Goal: Task Accomplishment & Management: Manage account settings

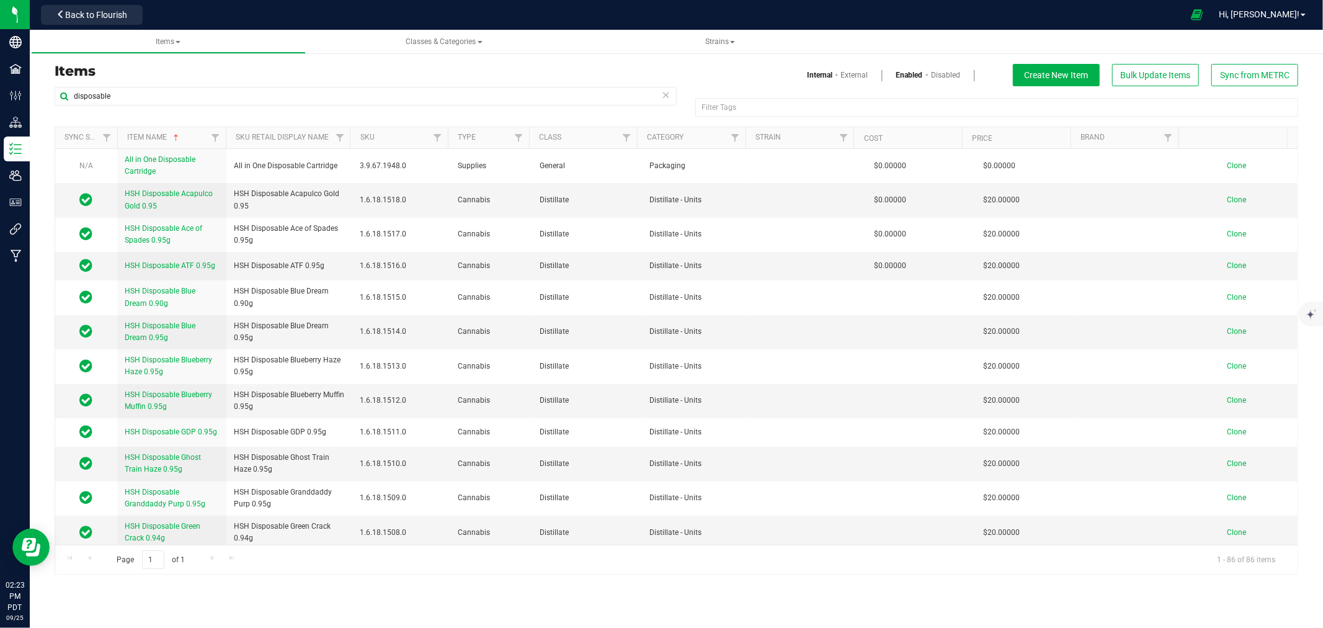
click at [321, 73] on h3 "Items" at bounding box center [361, 71] width 613 height 15
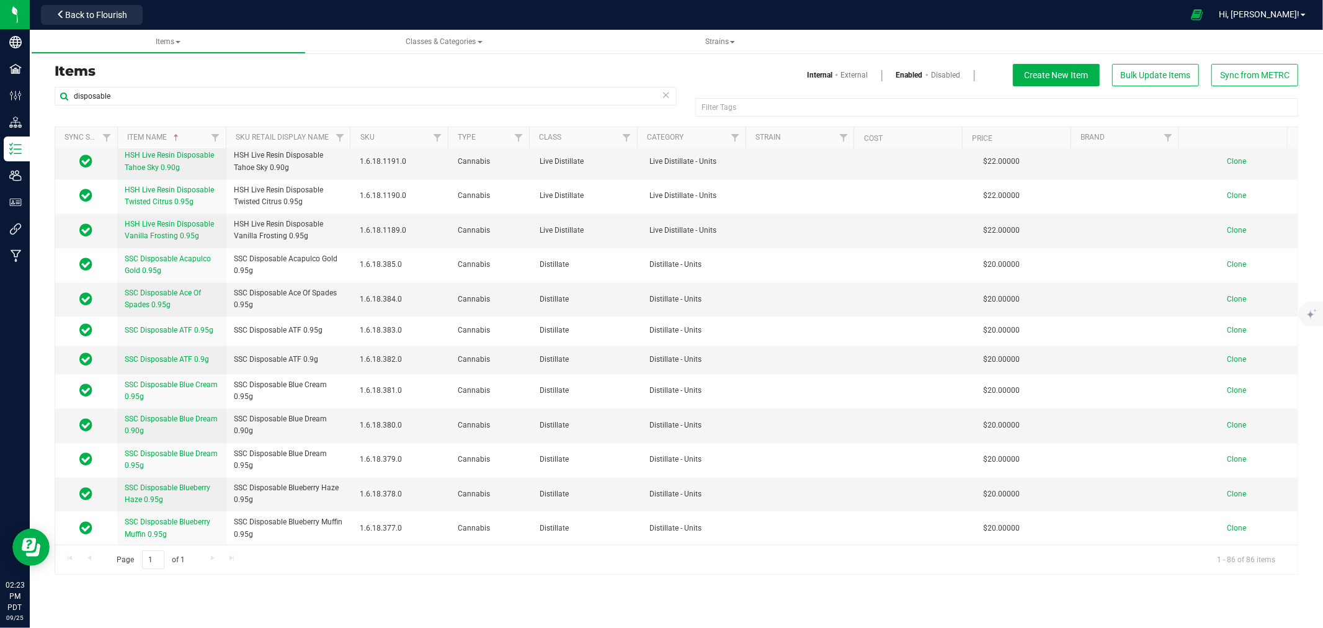
click at [327, 17] on div at bounding box center [665, 14] width 1035 height 24
click at [107, 19] on span "Back to Flourish" at bounding box center [96, 15] width 62 height 10
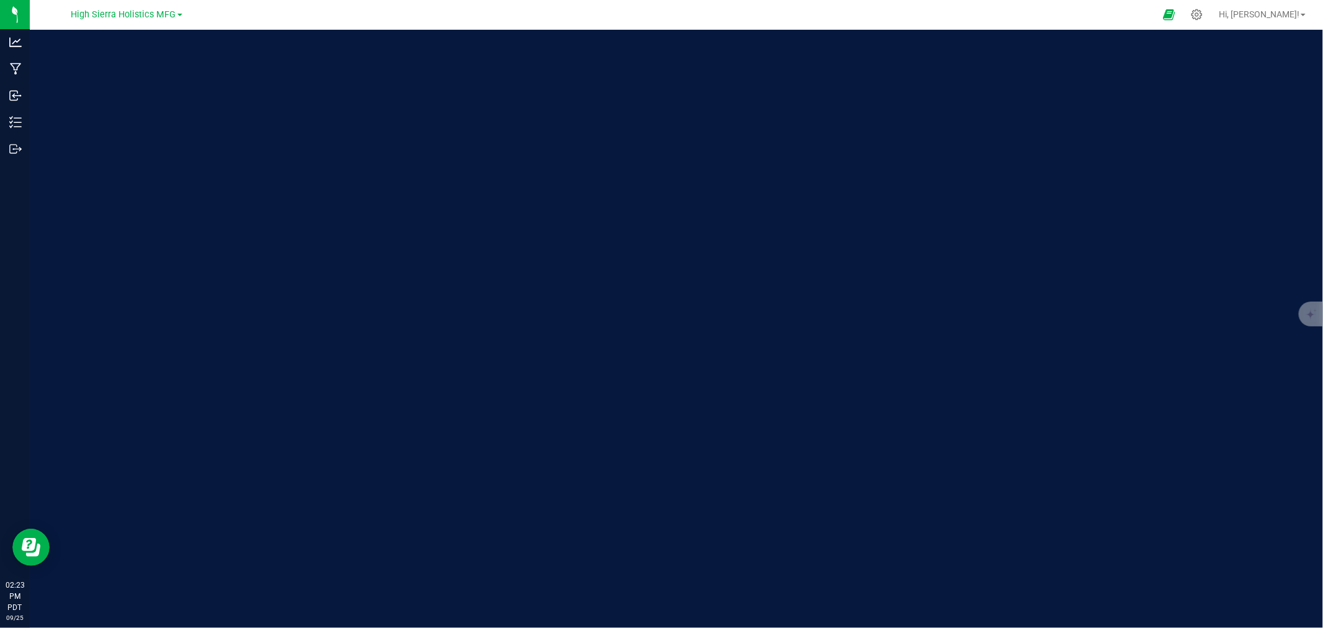
click at [107, 19] on span "High Sierra Holistics MFG" at bounding box center [123, 14] width 105 height 11
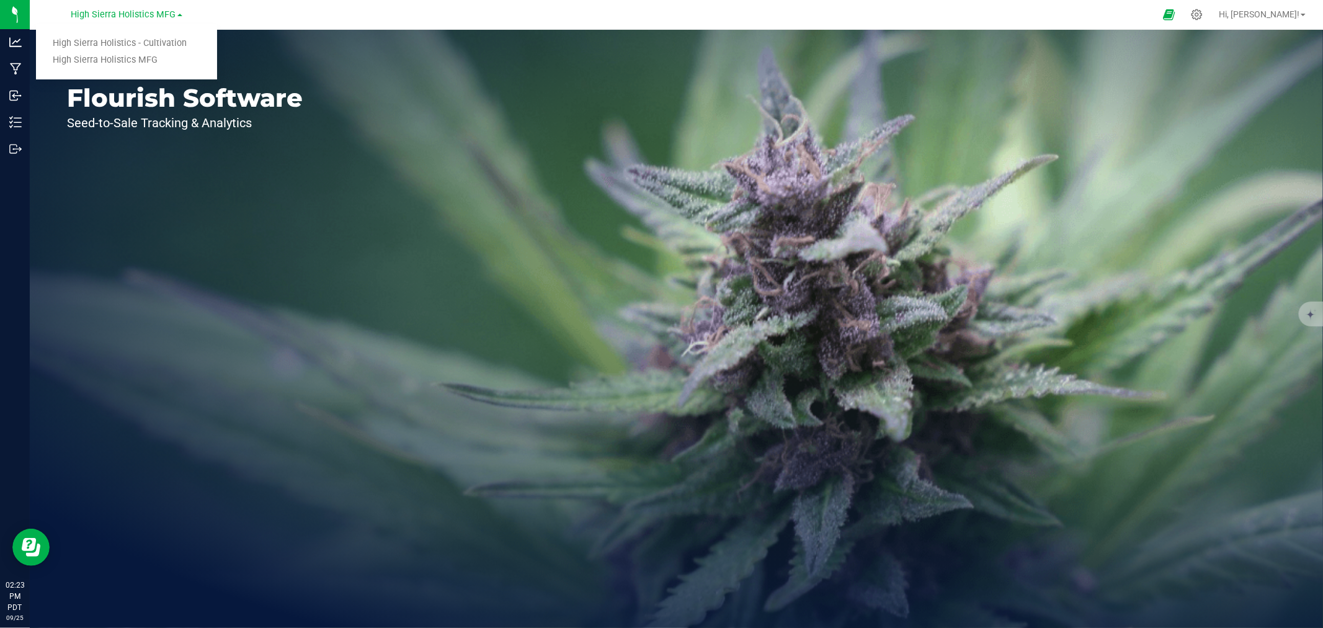
click at [357, 212] on div "Welcome to Flourish Software Seed-to-Sale Tracking & Analytics" at bounding box center [676, 329] width 1293 height 598
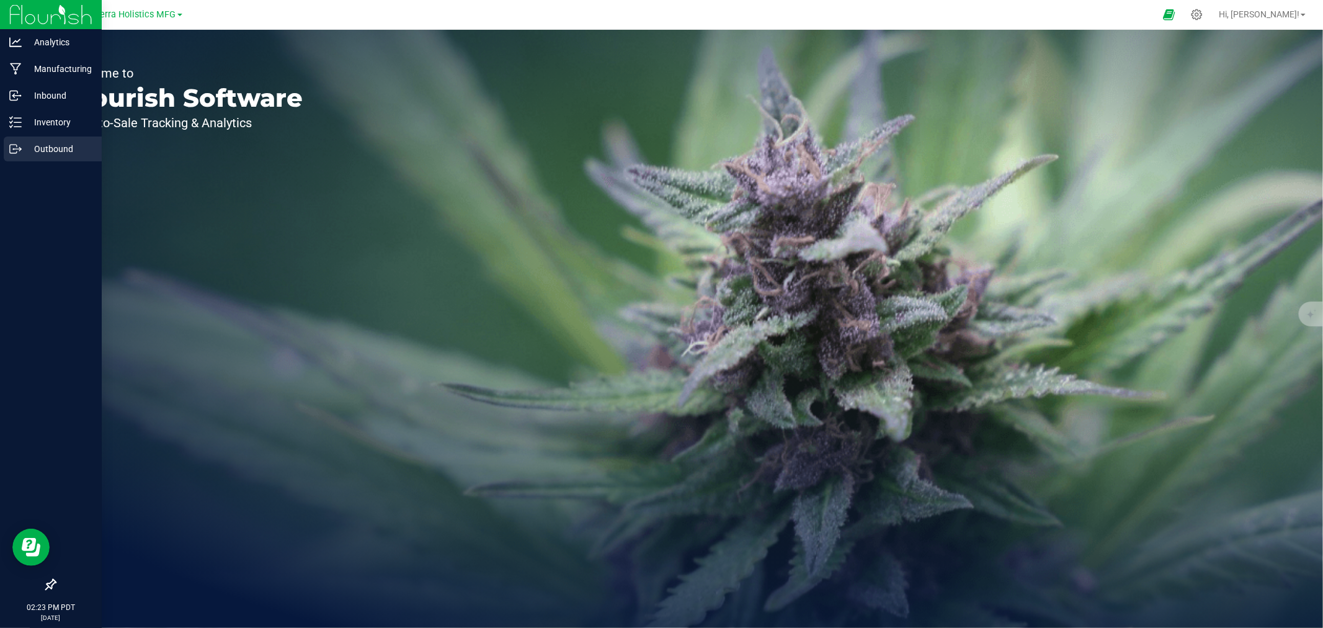
click at [57, 147] on p "Outbound" at bounding box center [59, 148] width 74 height 15
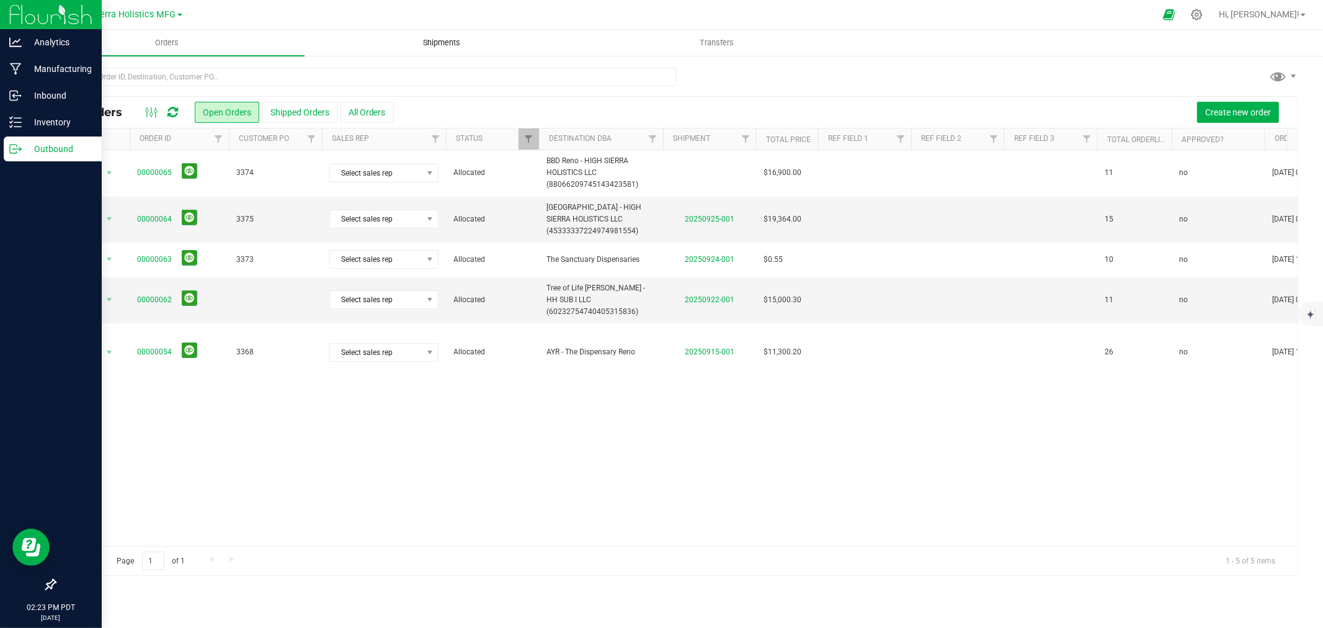
click at [432, 44] on span "Shipments" at bounding box center [442, 42] width 71 height 11
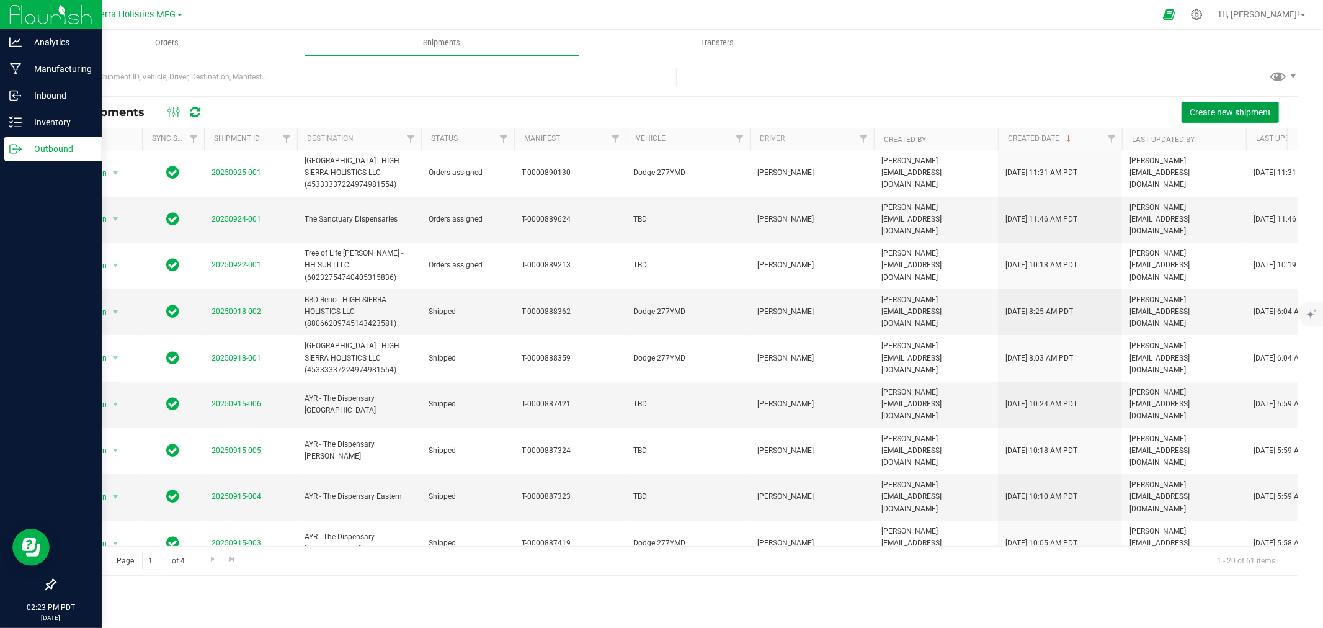
click at [1192, 107] on span "Create new shipment" at bounding box center [1230, 112] width 81 height 10
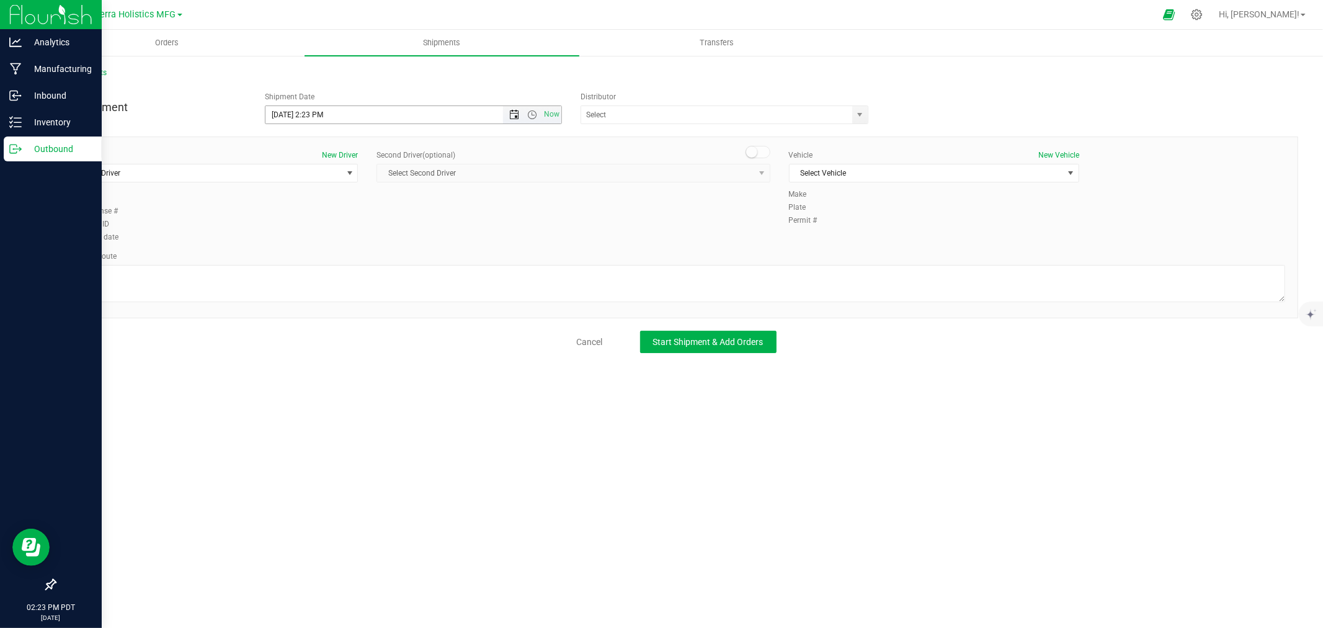
click at [513, 113] on span "Open the date view" at bounding box center [514, 115] width 10 height 10
click at [368, 240] on link "26" at bounding box center [367, 240] width 18 height 19
click at [533, 113] on span "Open the time view" at bounding box center [532, 115] width 10 height 10
click at [392, 215] on li "9:00 AM" at bounding box center [412, 215] width 295 height 16
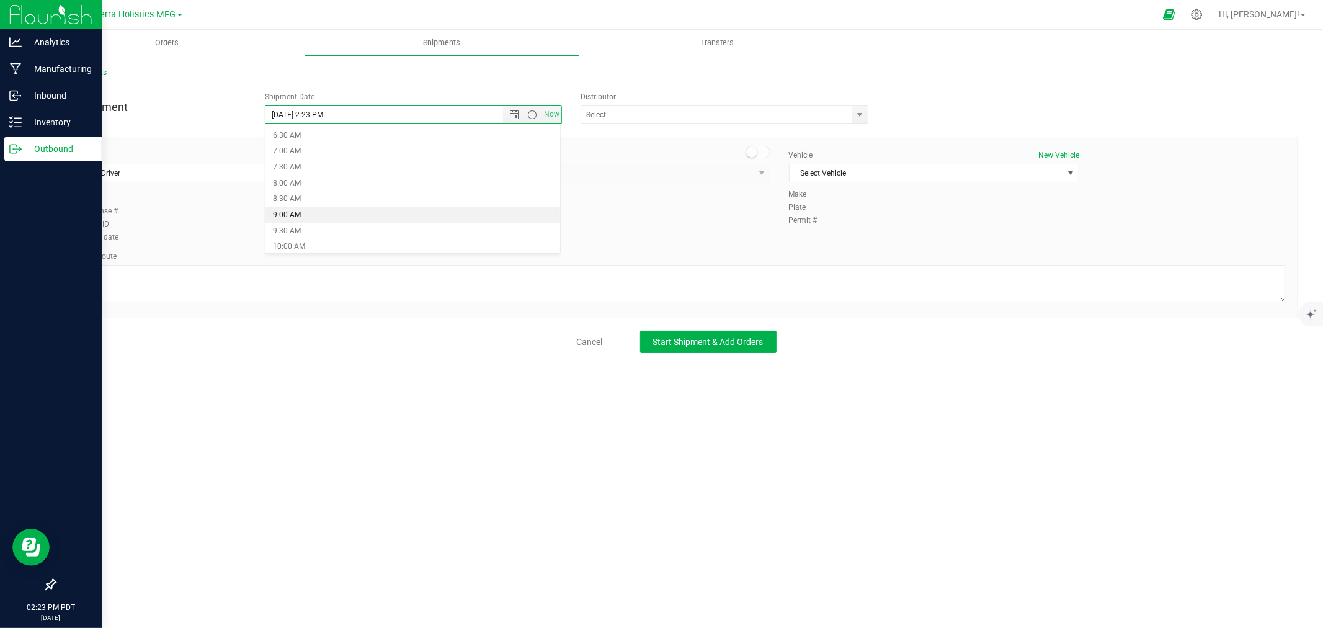
type input "[DATE] 9:00 AM"
click at [749, 119] on input "text" at bounding box center [712, 114] width 263 height 17
click at [864, 113] on span "select" at bounding box center [860, 115] width 10 height 10
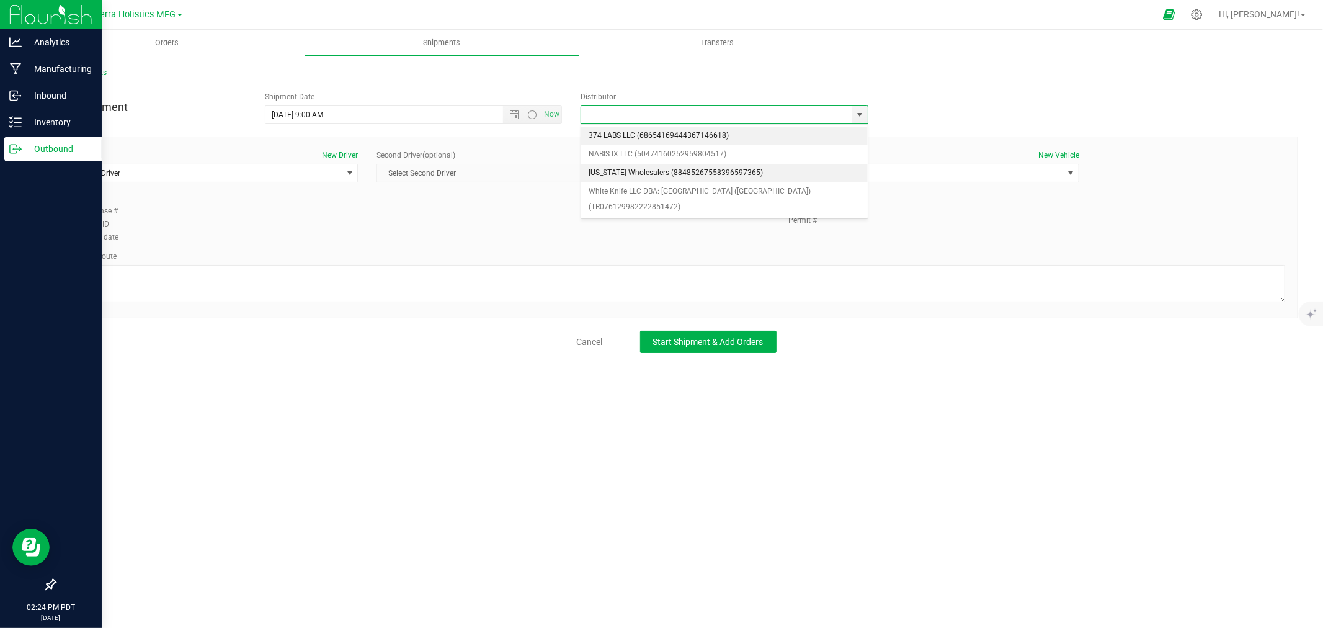
click at [645, 168] on li "[US_STATE] Wholesalers (88485267558396597365)" at bounding box center [724, 173] width 287 height 19
type input "[US_STATE] Wholesalers (88485267558396597365)"
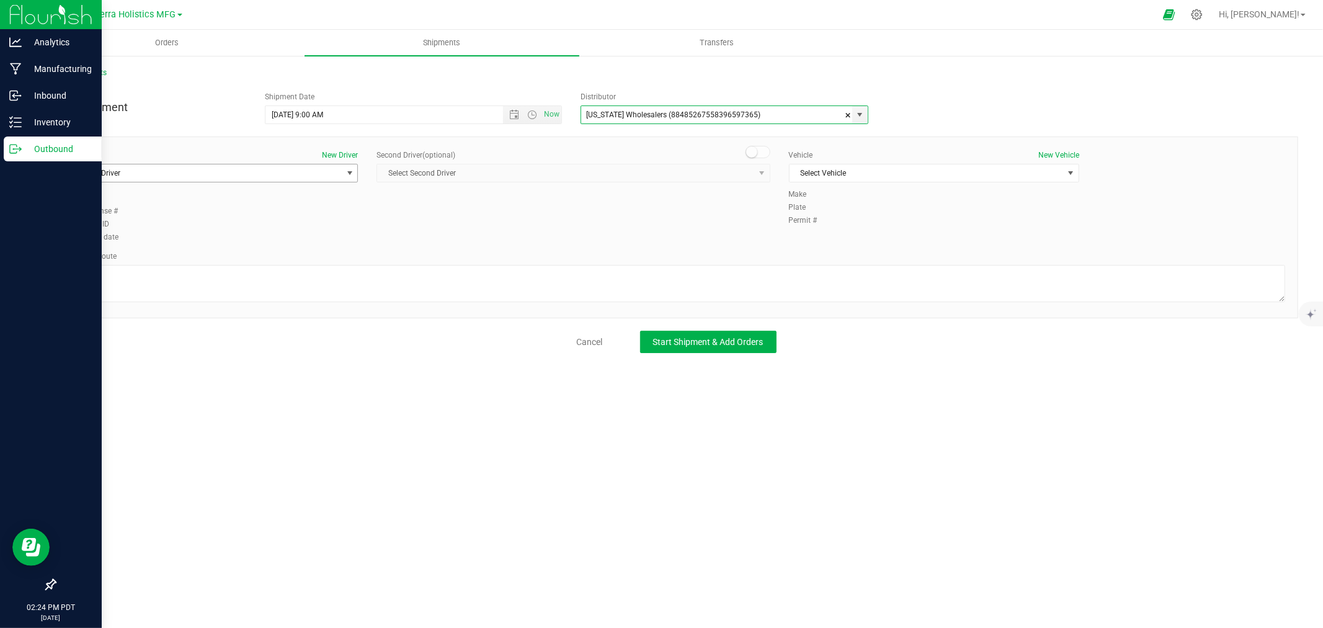
click at [345, 172] on span "select" at bounding box center [350, 173] width 10 height 10
click at [174, 231] on li "[PERSON_NAME]" at bounding box center [212, 225] width 289 height 19
click at [860, 174] on span "Select Vehicle" at bounding box center [927, 172] width 274 height 17
click at [845, 192] on li "Dodge 277YMD" at bounding box center [934, 194] width 289 height 19
click at [335, 281] on textarea at bounding box center [677, 283] width 1218 height 37
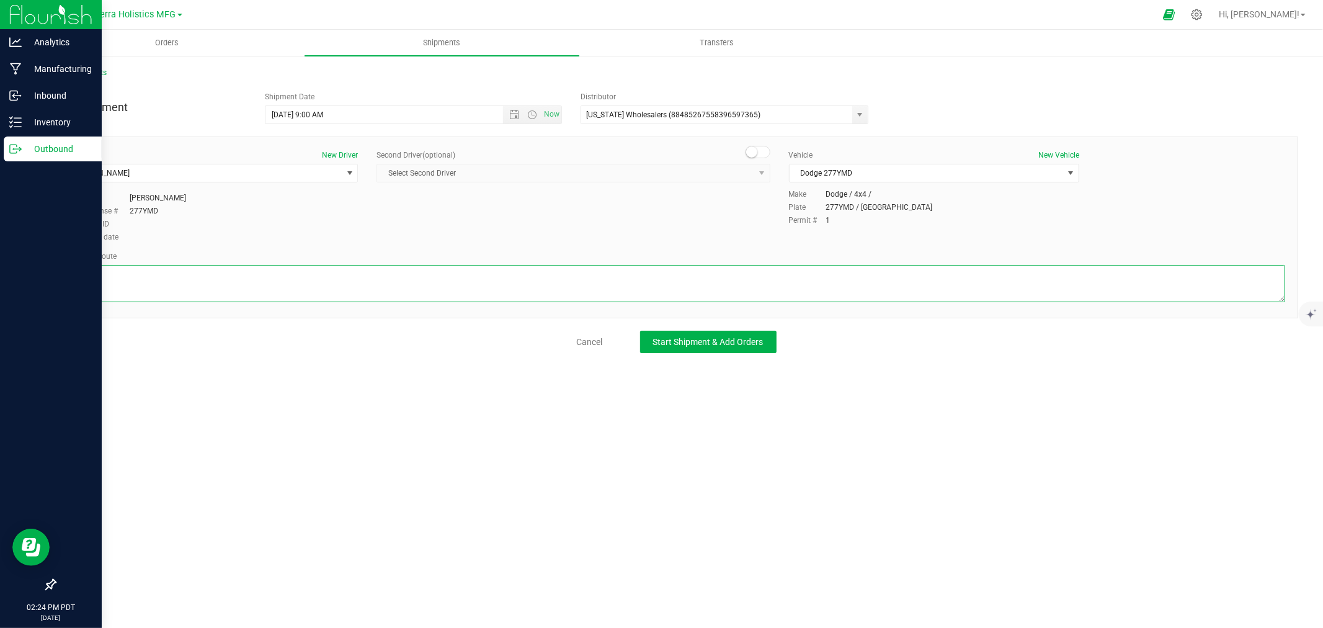
click at [170, 280] on textarea at bounding box center [677, 283] width 1218 height 37
paste textarea "Head southeast 108 ft Turn right toward [PERSON_NAME] 335 ft Turn left onto Lou…"
type textarea "Head southeast 108 ft Turn right toward [PERSON_NAME] 335 ft Turn left onto Lou…"
click at [754, 349] on button "Start Shipment & Add Orders" at bounding box center [708, 342] width 136 height 22
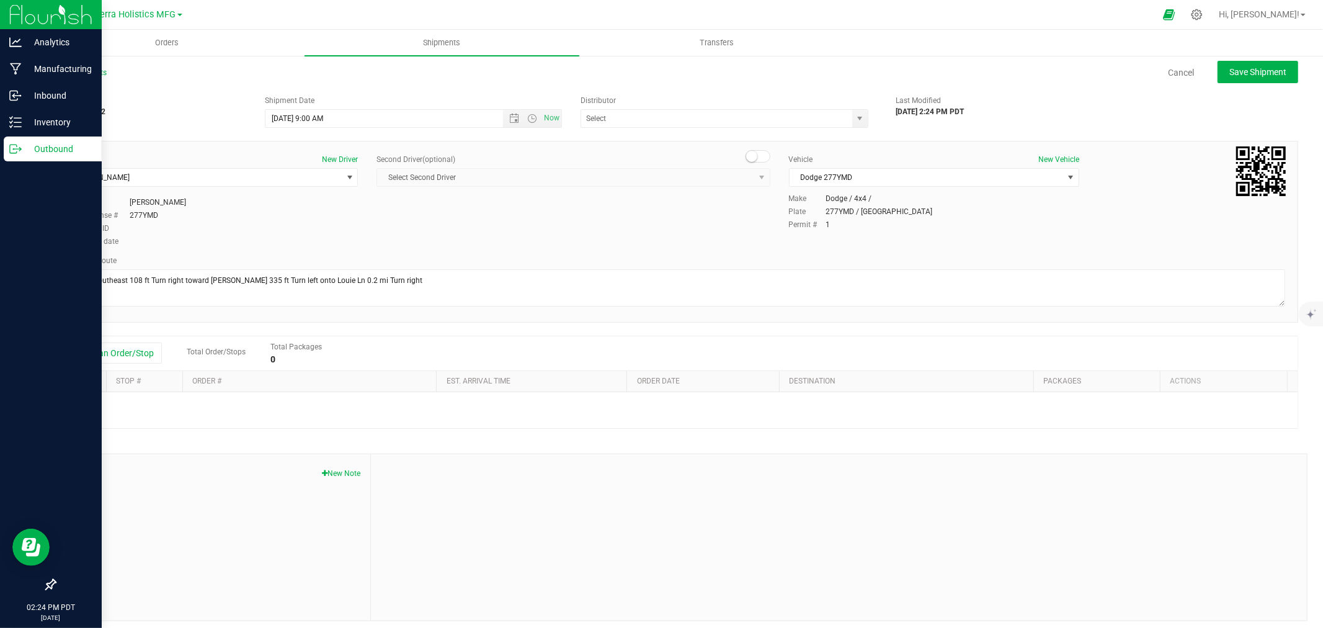
type input "[US_STATE] Wholesalers (88485267558396597365)"
click at [120, 354] on button "Add an Order/Stop" at bounding box center [113, 352] width 97 height 21
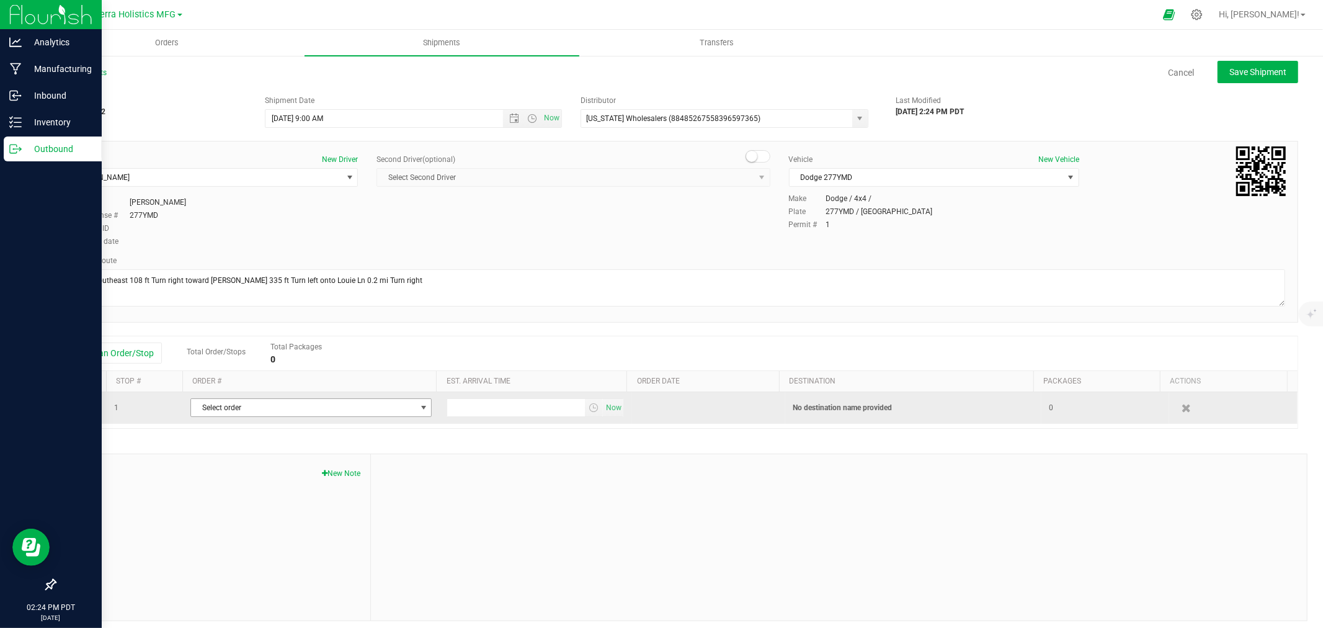
click at [362, 404] on span "Select order" at bounding box center [303, 407] width 225 height 17
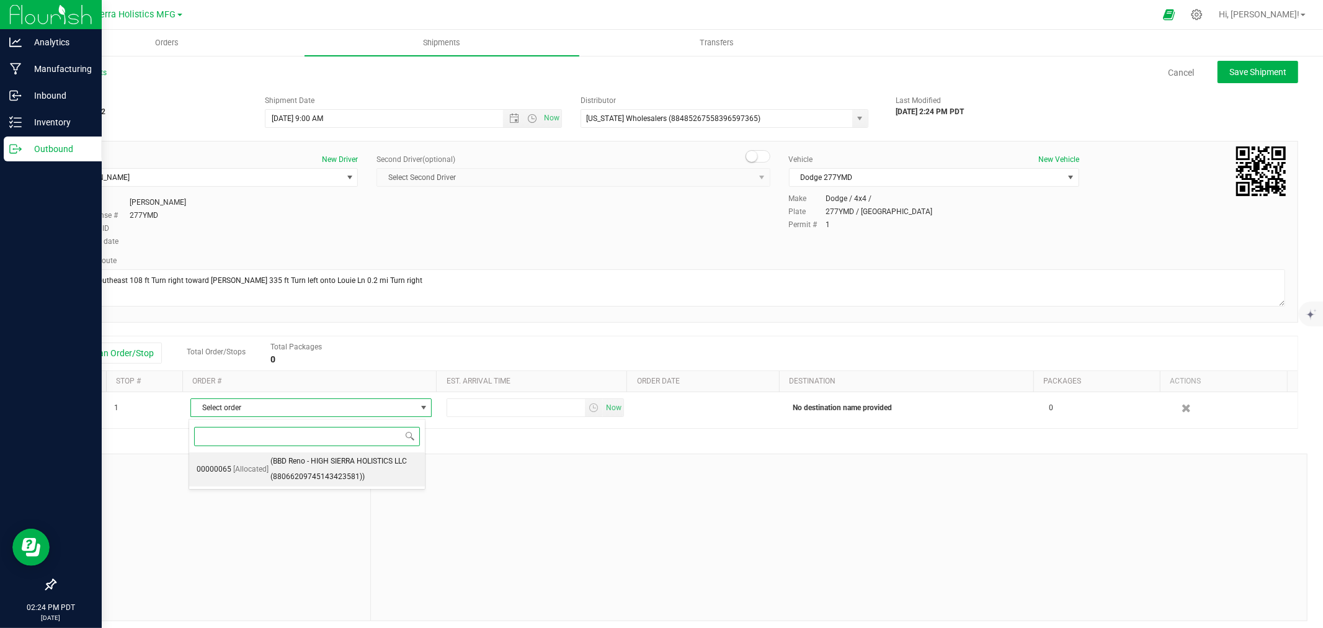
click at [331, 474] on span "(BBD Reno - HIGH SIERRA HOLISTICS LLC (88066209745143423581))" at bounding box center [343, 469] width 147 height 32
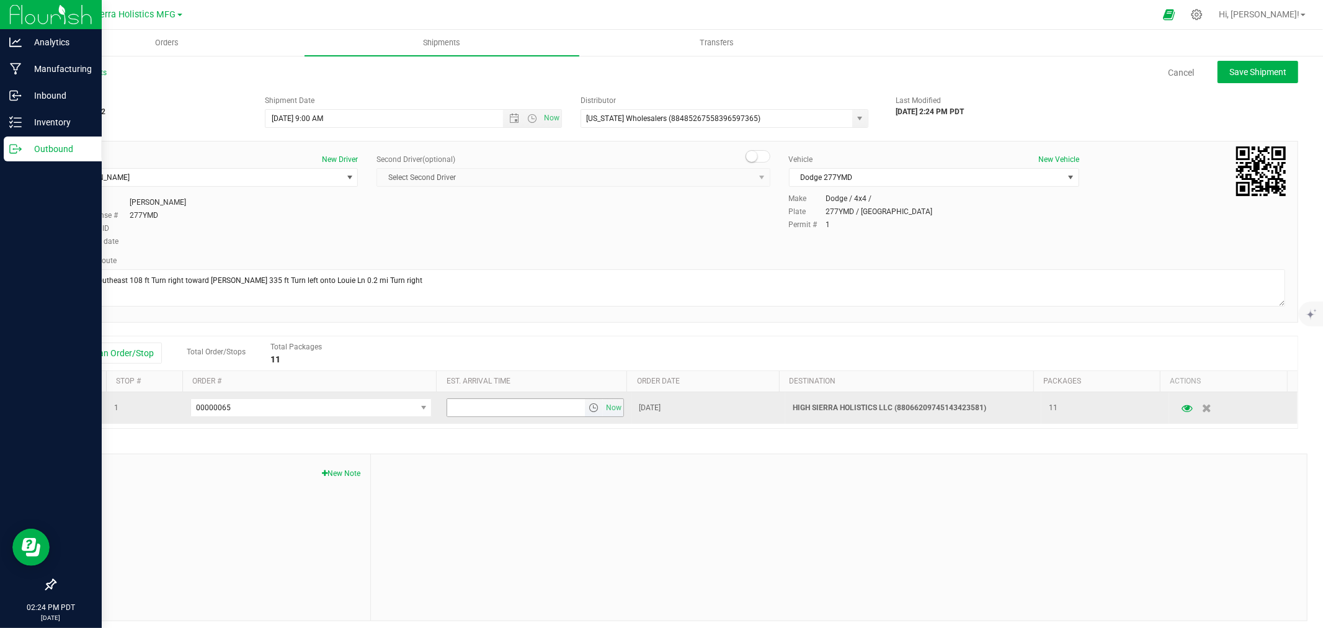
click at [589, 409] on span "select" at bounding box center [594, 408] width 10 height 10
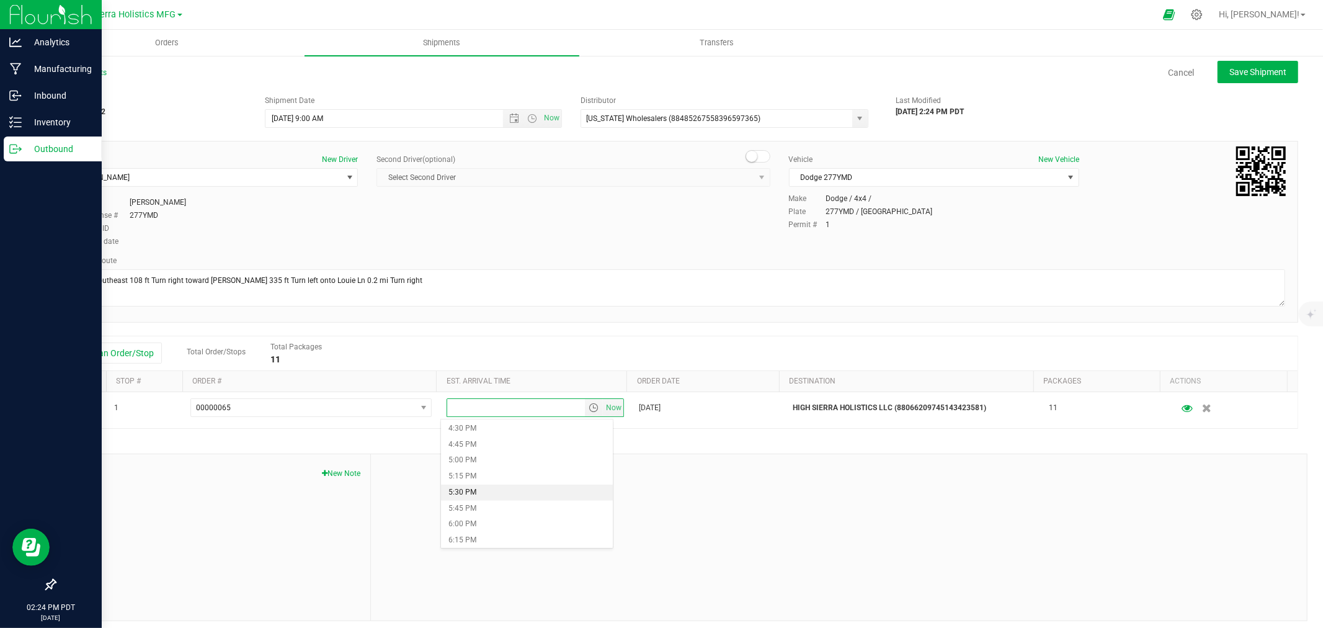
scroll to position [1033, 0]
click at [487, 473] on li "5:00 PM" at bounding box center [526, 480] width 171 height 16
click at [1262, 78] on button "Save Shipment" at bounding box center [1258, 72] width 81 height 22
type input "[DATE] 4:00 PM"
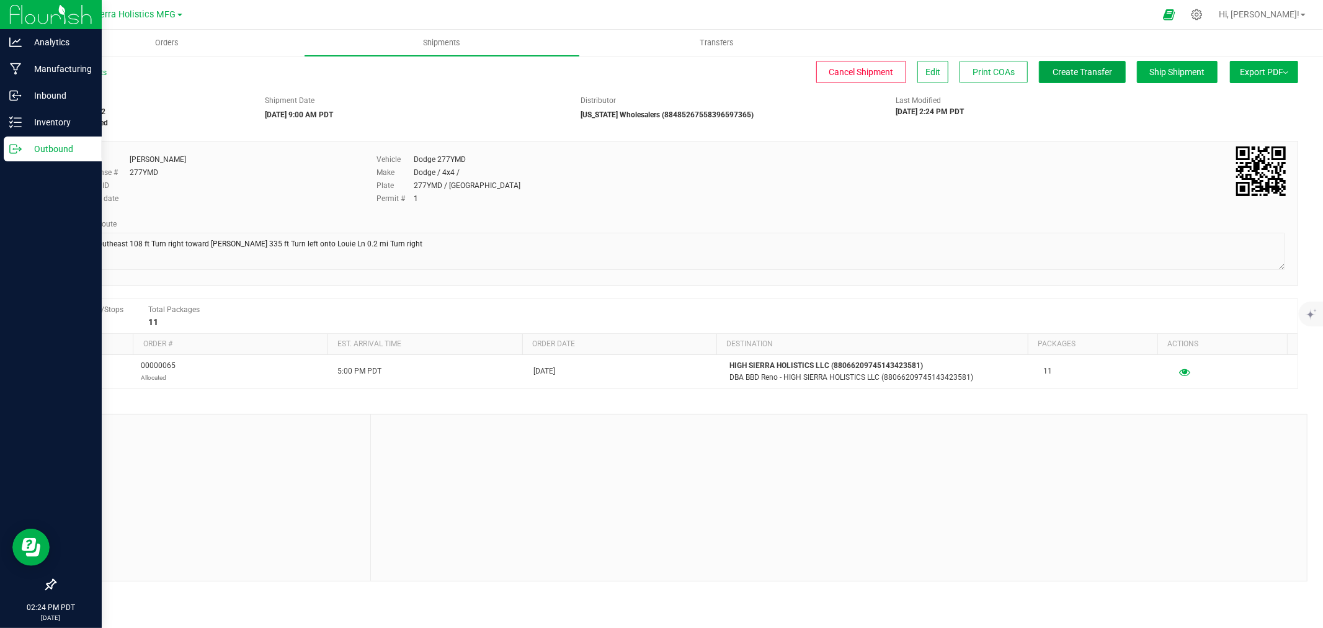
click at [1094, 74] on span "Create Transfer" at bounding box center [1083, 72] width 60 height 10
click at [865, 15] on div at bounding box center [688, 14] width 933 height 24
click at [445, 42] on span "Shipments" at bounding box center [442, 42] width 71 height 11
